Goal: Task Accomplishment & Management: Manage account settings

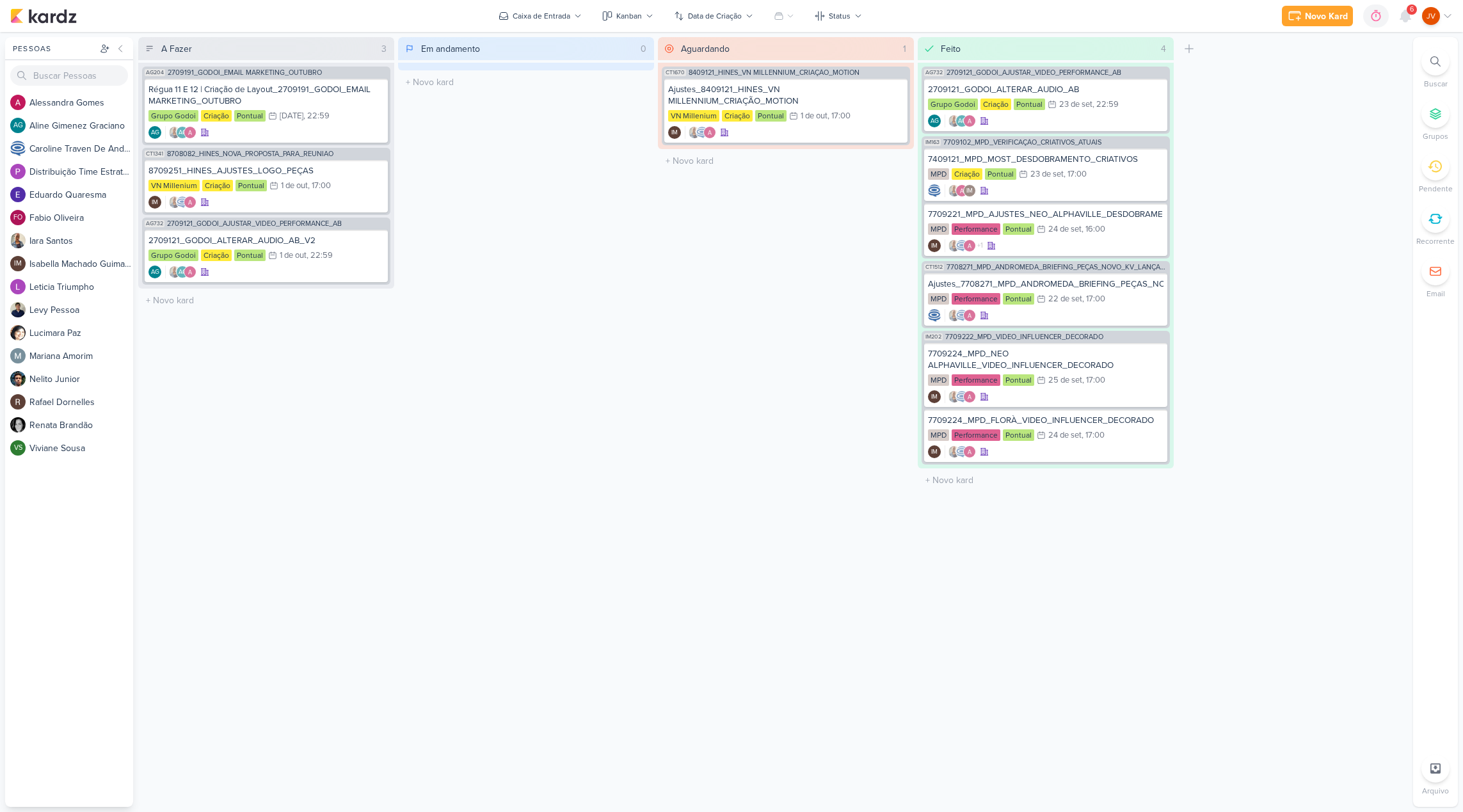
click at [1341, 255] on div "A Fazer 3 Mover Para Esquerda Mover Para Direita Deletar AG204 2709191_GODOI_EM…" at bounding box center [773, 422] width 1270 height 770
click at [817, 95] on div "Ajustes_8409121_HINES_VN MILLENNIUM_CRIAÇÃO_MOTION" at bounding box center [786, 96] width 236 height 23
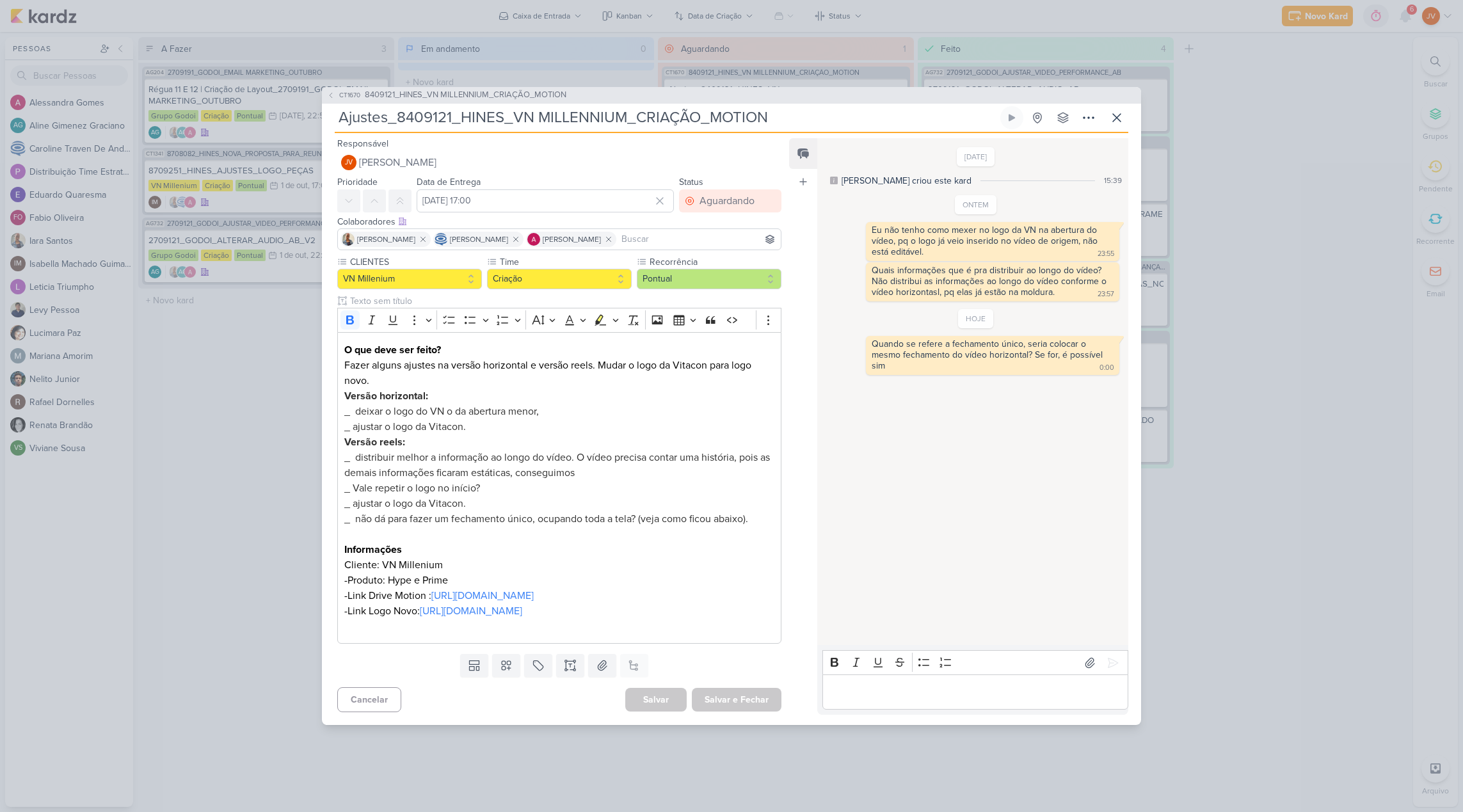
click at [1350, 300] on div "CT1670 8409121_HINES_VN MILLENNIUM_CRIAÇÃO_MOTION Ajustes_8409121_HINES_VN MILL…" at bounding box center [732, 406] width 1463 height 812
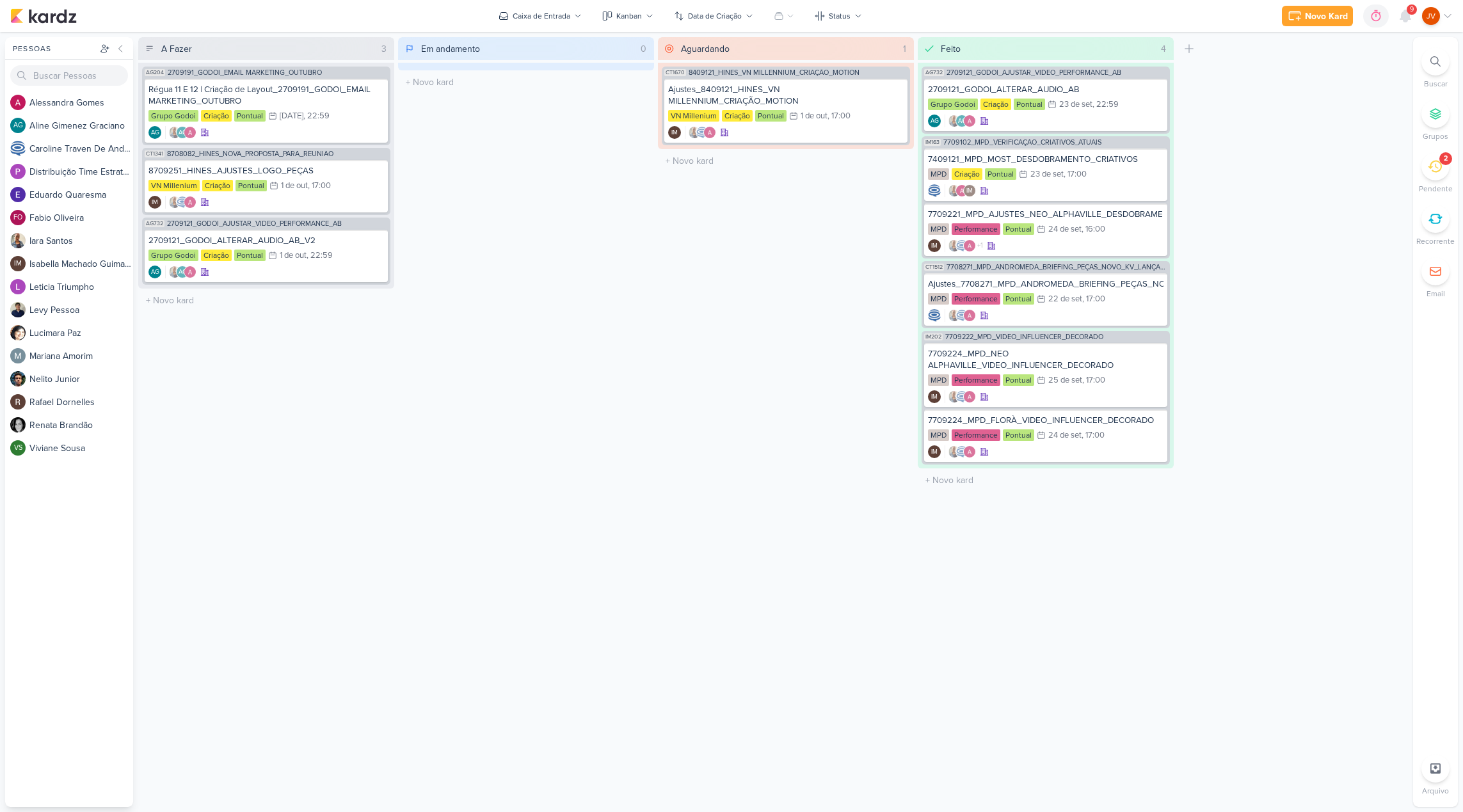
click at [1437, 164] on icon at bounding box center [1435, 167] width 14 height 14
click at [1307, 370] on div "Pendente Aceitar Todos 2409261_GODOI_AJUSTE_KV_AB Grupo Godoi Criação 1/10 [DAT…" at bounding box center [1301, 422] width 218 height 770
click at [1307, 134] on span "2409261_GODOI_AJUSTE_KV_SABIN" at bounding box center [1282, 134] width 147 height 10
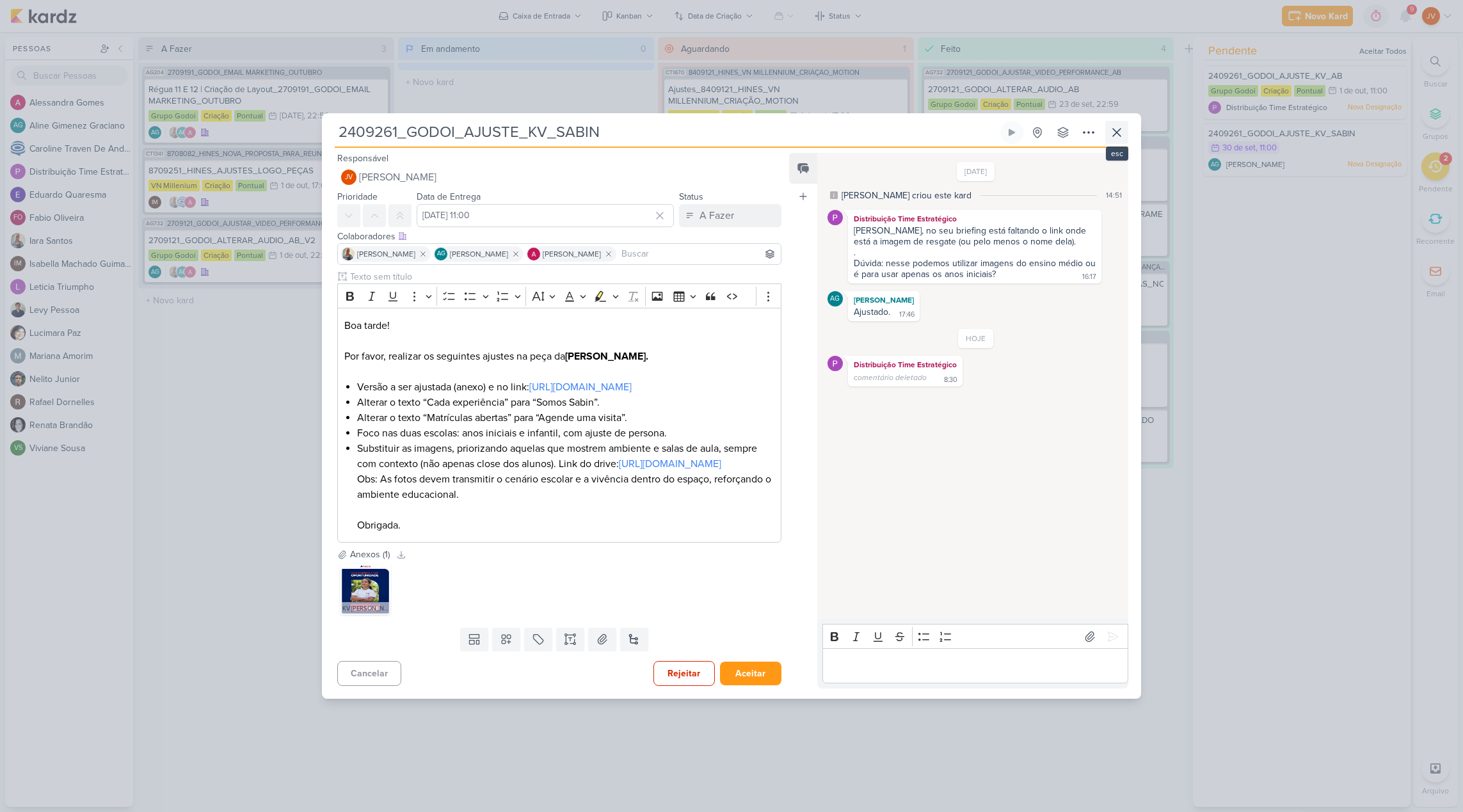
click at [1125, 121] on button at bounding box center [1117, 132] width 23 height 23
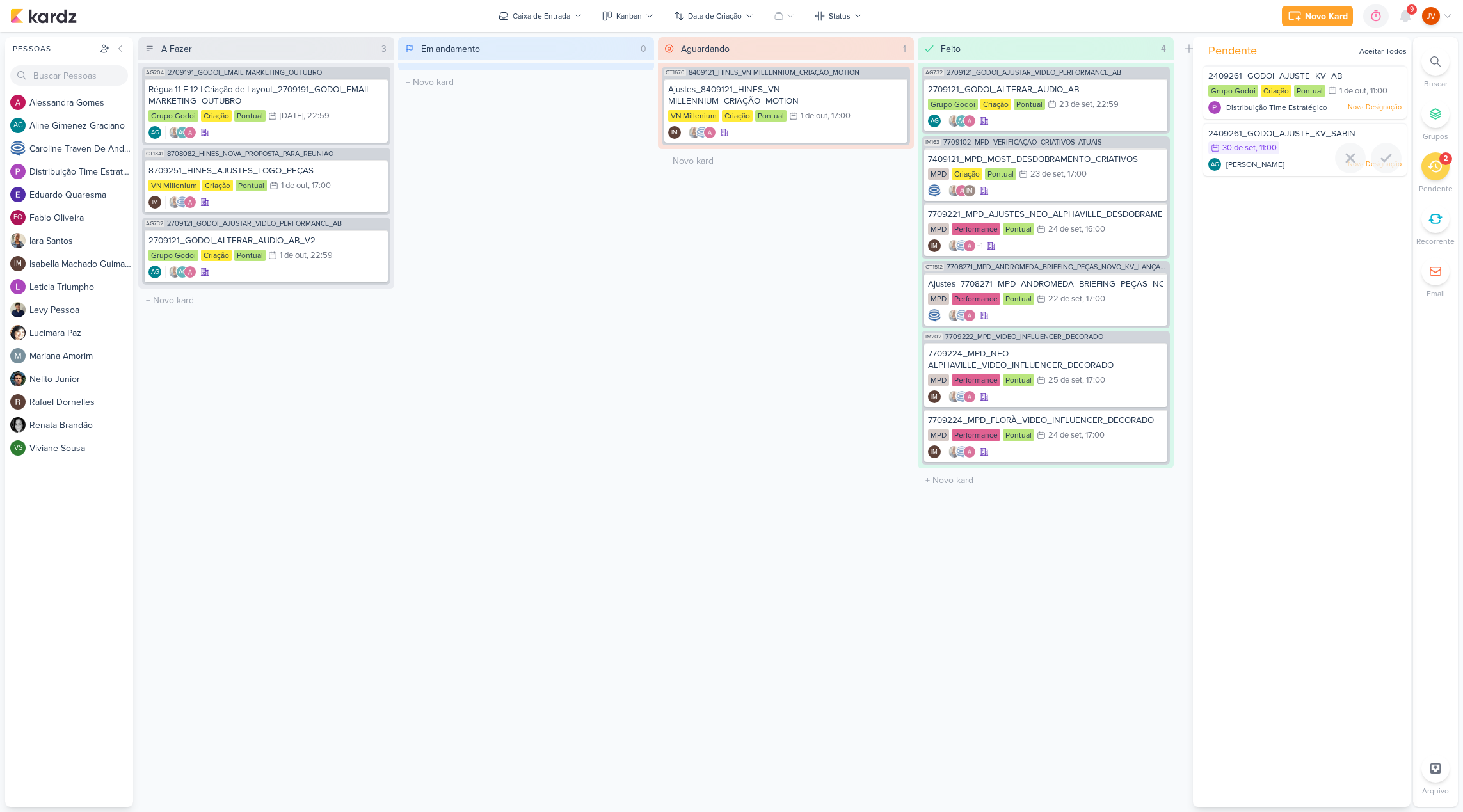
click at [1289, 138] on div "2409261_GODOI_AJUSTE_KV_SABIN" at bounding box center [1305, 135] width 193 height 14
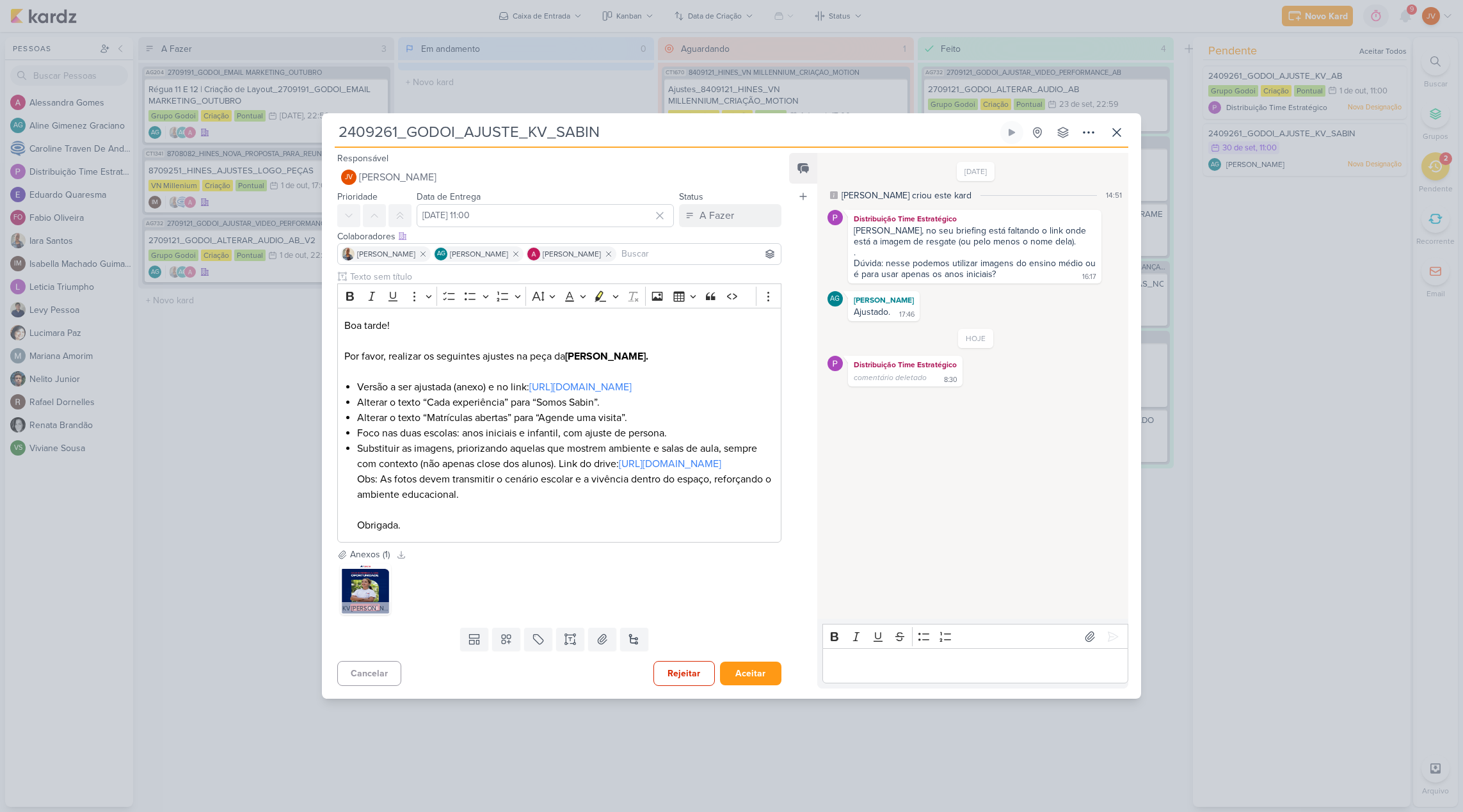
click at [1263, 242] on div "2409261_GODOI_AJUSTE_KV_SABIN Criado por [PERSON_NAME]" at bounding box center [732, 406] width 1463 height 812
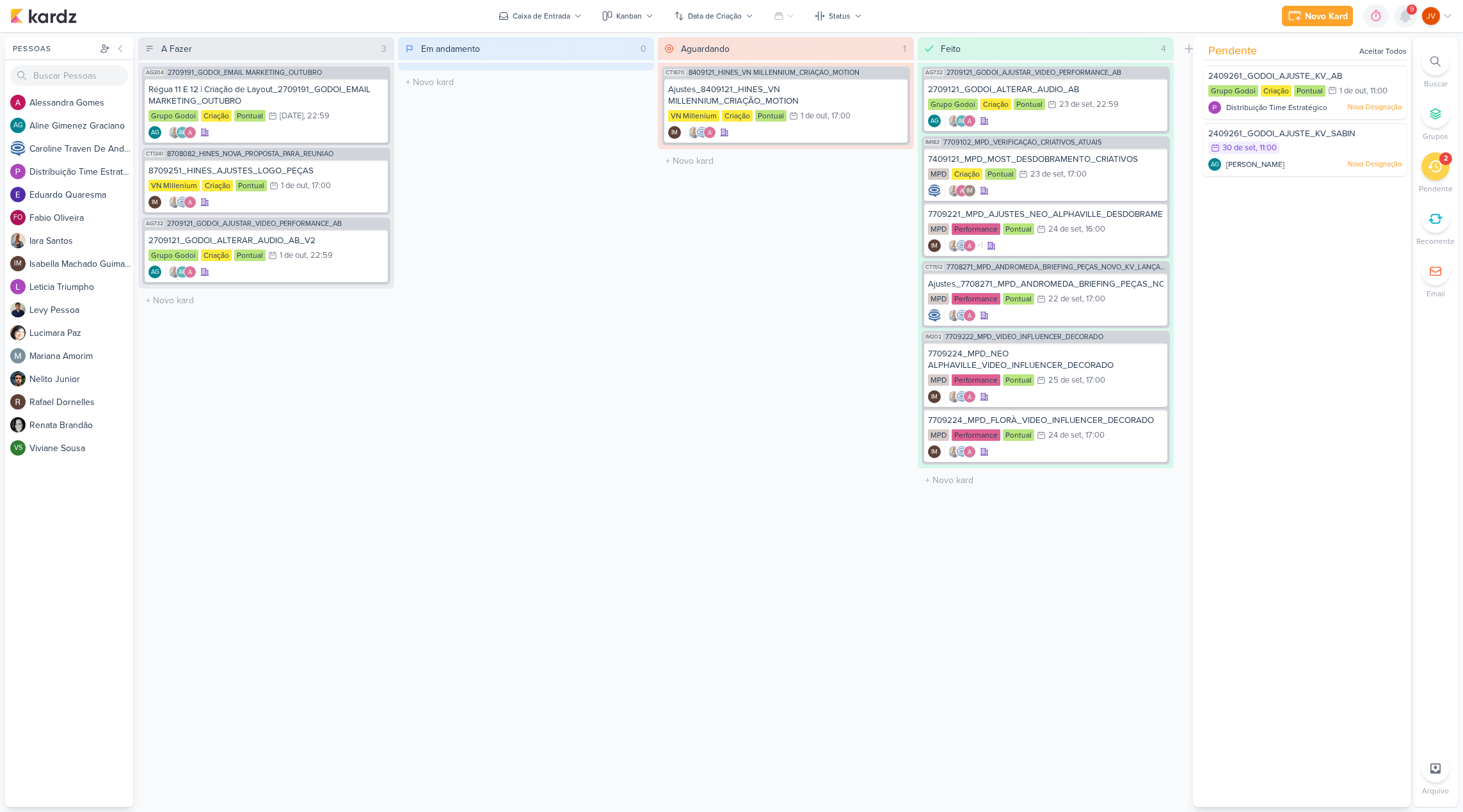
click at [1405, 12] on icon at bounding box center [1405, 16] width 10 height 12
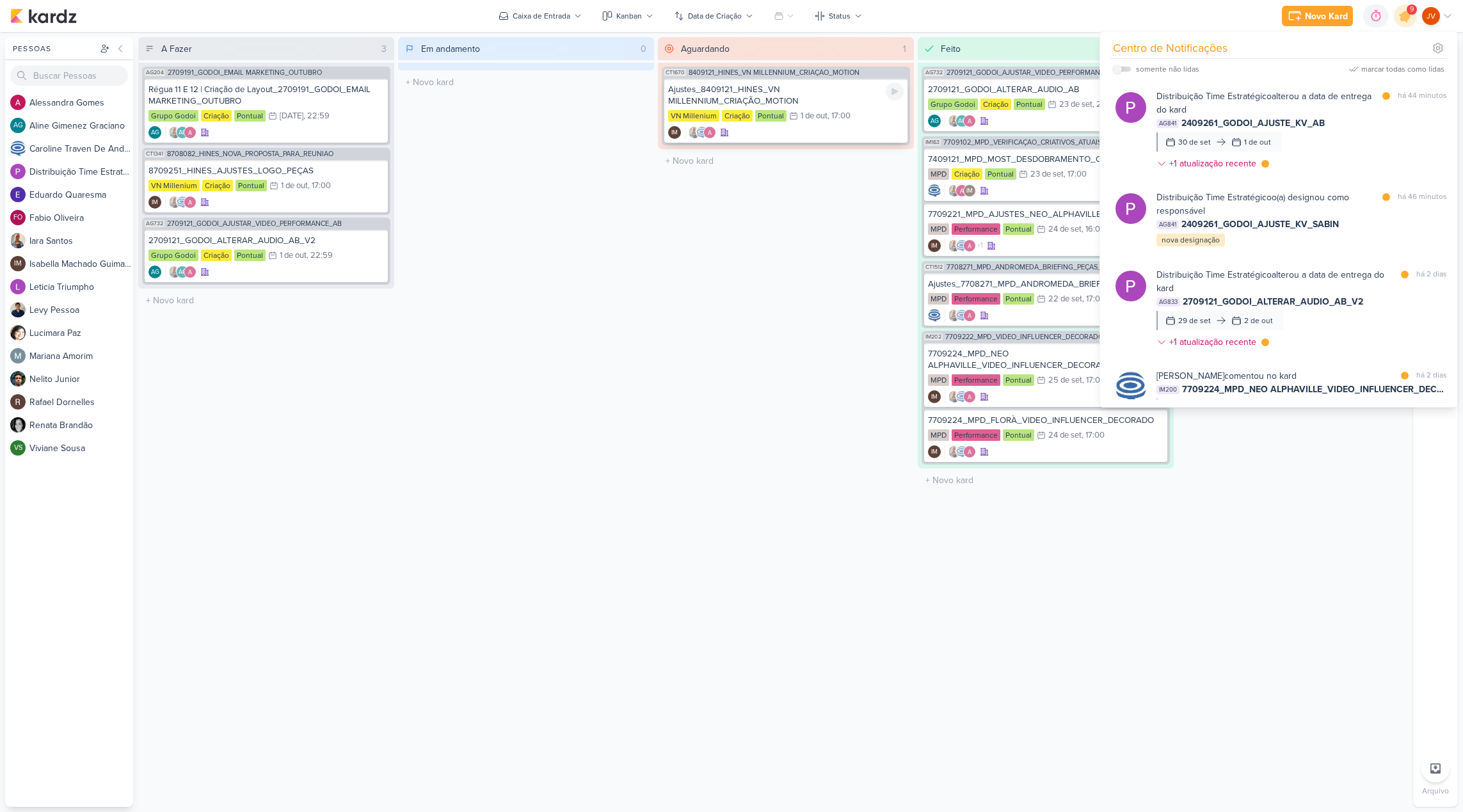
click at [796, 99] on div "Ajustes_8409121_HINES_VN MILLENNIUM_CRIAÇÃO_MOTION" at bounding box center [786, 96] width 236 height 23
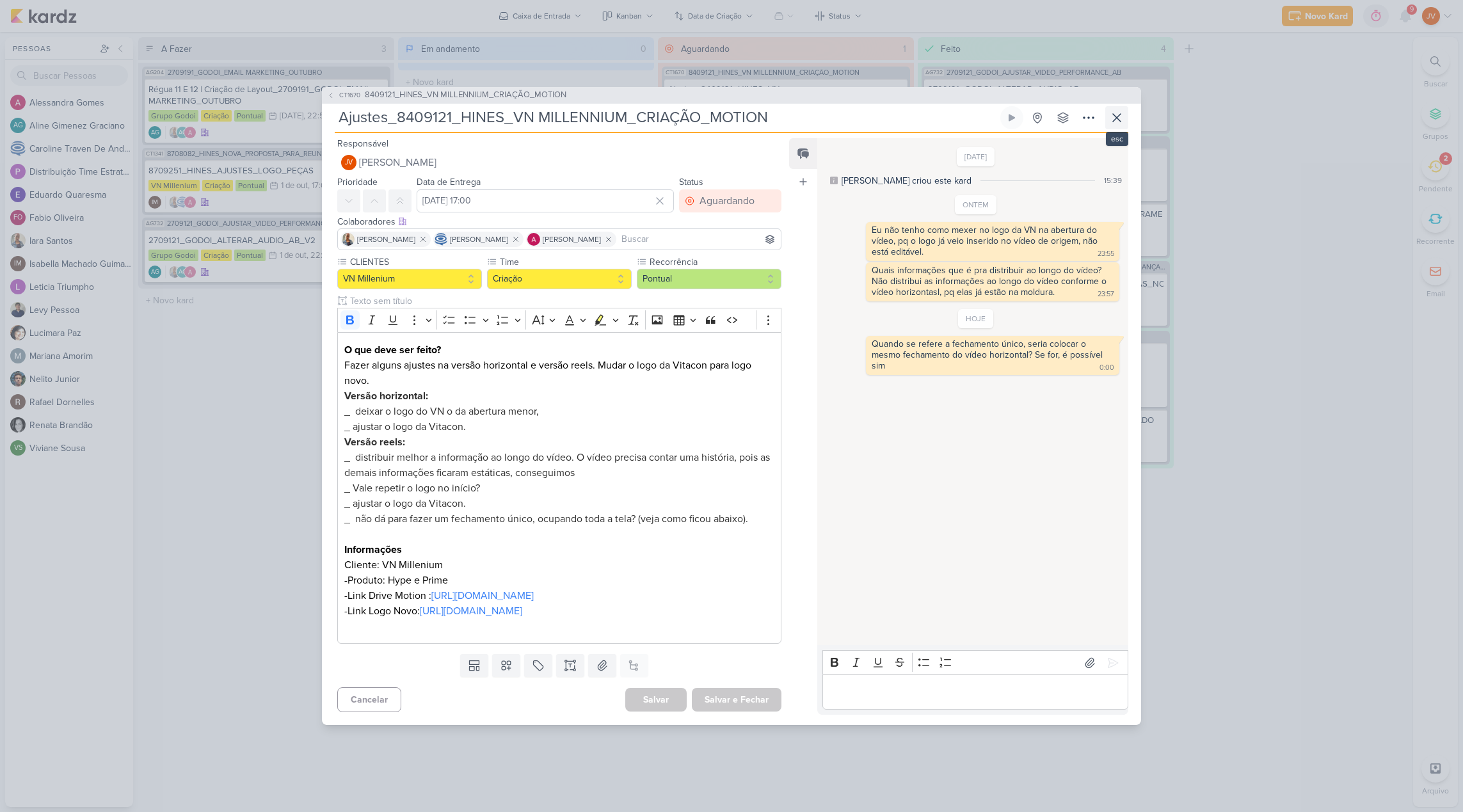
click at [1116, 110] on icon at bounding box center [1117, 118] width 16 height 16
